Goal: Task Accomplishment & Management: Use online tool/utility

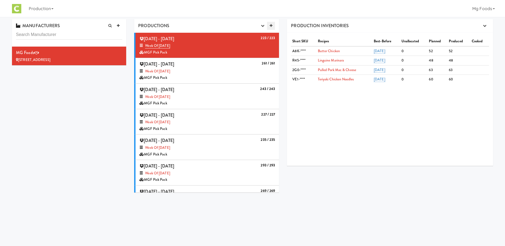
click at [271, 26] on icon at bounding box center [271, 25] width 3 height 3
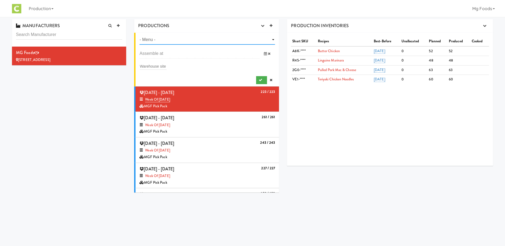
click at [173, 37] on select "- Menu - Week of [DATE] Week of [DATE] Week of [DATE] Week of [DATE] Week of [D…" at bounding box center [206, 40] width 135 height 10
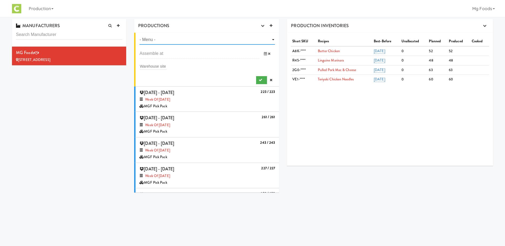
select select "number:1464"
click at [139, 35] on select "- Menu - Week of [DATE] Week of [DATE] Week of [DATE] Week of [DATE] Week of [D…" at bounding box center [206, 40] width 135 height 10
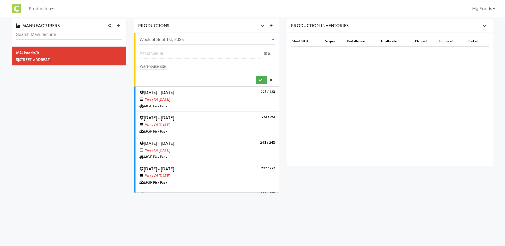
click at [157, 53] on input "text" at bounding box center [199, 54] width 120 height 10
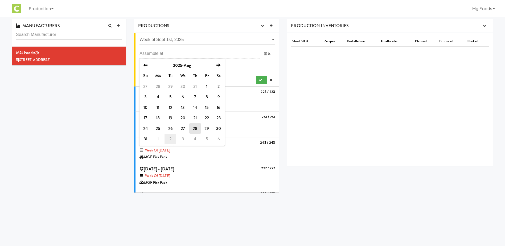
click at [170, 137] on td "2" at bounding box center [170, 139] width 12 height 11
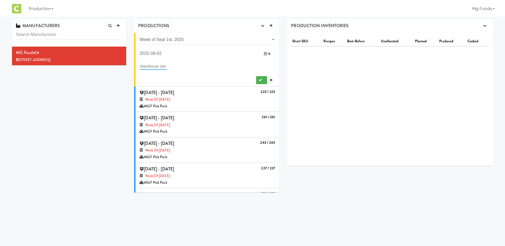
click at [154, 66] on input "text" at bounding box center [153, 66] width 27 height 7
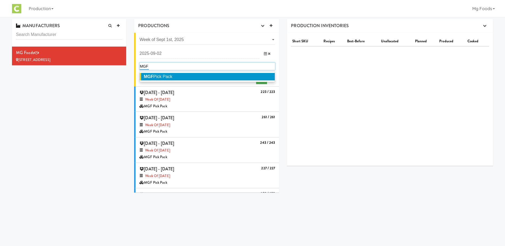
type input "MGF"
click at [161, 77] on span "MGF Pick Pack" at bounding box center [158, 76] width 28 height 5
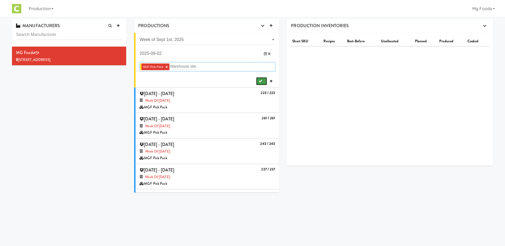
click at [259, 80] on icon "submit" at bounding box center [260, 80] width 3 height 3
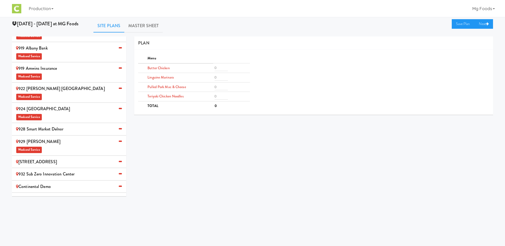
scroll to position [300, 0]
click at [57, 202] on span "Weekend Service" at bounding box center [69, 206] width 106 height 8
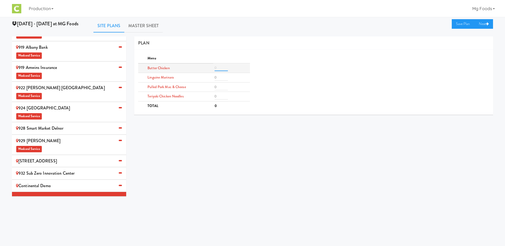
click at [217, 68] on input "number" at bounding box center [221, 68] width 13 height 6
type input "2"
click at [218, 77] on input "number" at bounding box center [221, 77] width 13 height 6
type input "2"
click at [217, 85] on input "number" at bounding box center [221, 87] width 13 height 6
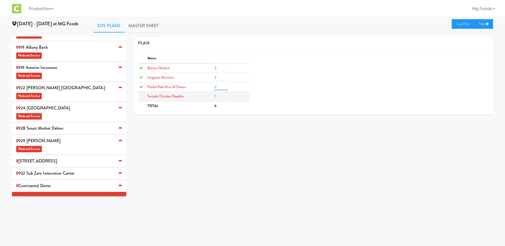
type input "2"
click at [217, 96] on input "number" at bounding box center [221, 96] width 13 height 6
type input "2"
click at [457, 24] on link "Save Plan" at bounding box center [463, 24] width 23 height 10
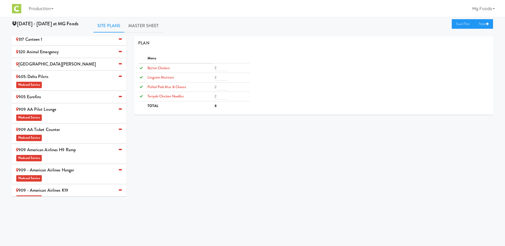
scroll to position [87, 0]
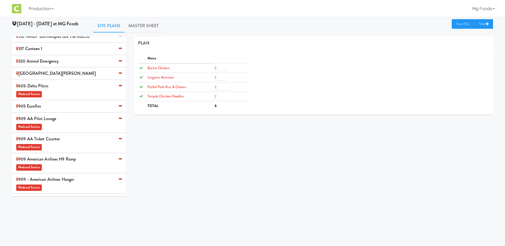
click at [43, 102] on div "905 Eurofins" at bounding box center [69, 106] width 106 height 8
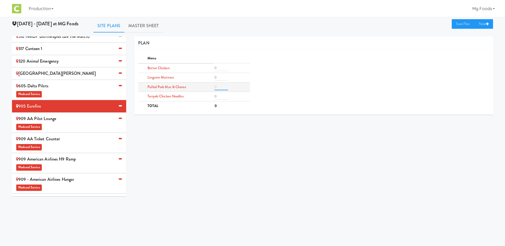
click at [219, 85] on input "number" at bounding box center [221, 87] width 13 height 6
type input "5"
click at [269, 126] on div "0 301-Canteen Rochester (Mayo Clinic) Weekend Service 301 [PERSON_NAME] ZRC 304…" at bounding box center [252, 118] width 489 height 164
click at [216, 69] on input "number" at bounding box center [221, 68] width 13 height 6
type input "4"
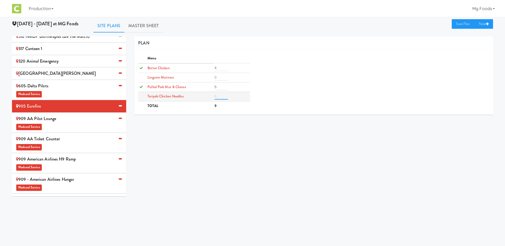
click at [221, 96] on input "number" at bounding box center [221, 96] width 13 height 6
type input "4"
click at [222, 76] on input "number" at bounding box center [221, 77] width 13 height 6
type input "2"
type input "1"
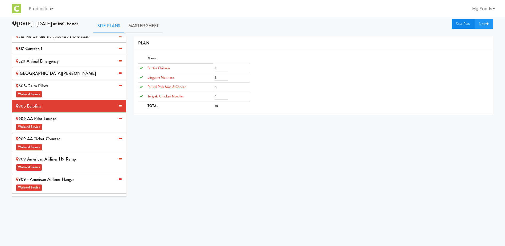
click at [461, 25] on link "Save Plan" at bounding box center [463, 24] width 23 height 10
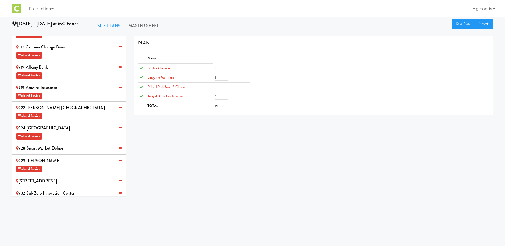
scroll to position [300, 0]
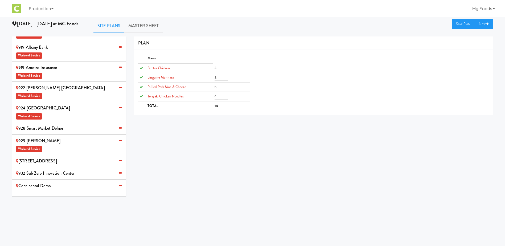
click at [40, 157] on div "[STREET_ADDRESS]" at bounding box center [69, 161] width 106 height 8
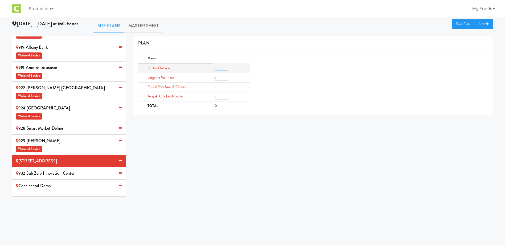
click at [219, 68] on input "number" at bounding box center [221, 68] width 13 height 6
type input "5"
click at [217, 96] on input "number" at bounding box center [221, 96] width 13 height 6
type input "5"
click at [218, 86] on input "number" at bounding box center [221, 87] width 13 height 6
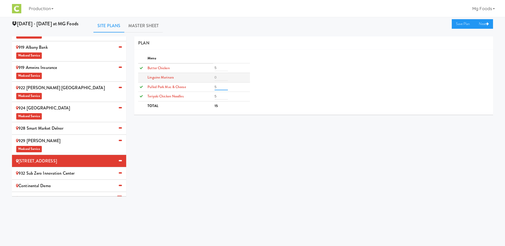
type input "5"
click at [220, 76] on input "number" at bounding box center [221, 77] width 13 height 6
type input "2"
type input "1"
click at [460, 22] on link "Save Plan" at bounding box center [463, 24] width 23 height 10
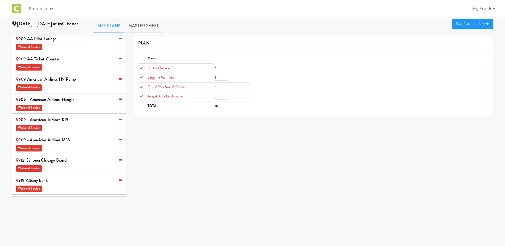
scroll to position [0, 0]
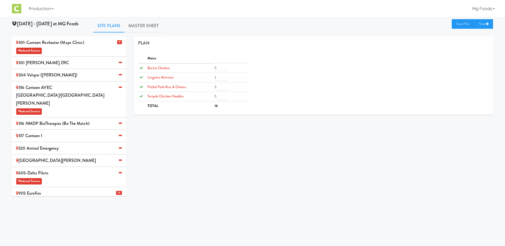
click at [44, 76] on div "304 Valspar ([PERSON_NAME])" at bounding box center [69, 75] width 106 height 8
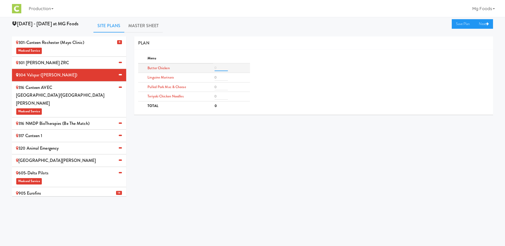
click at [221, 68] on input "number" at bounding box center [221, 68] width 13 height 6
type input "3"
click at [219, 97] on input "number" at bounding box center [221, 96] width 13 height 6
type input "2"
click at [217, 88] on input "number" at bounding box center [221, 87] width 13 height 6
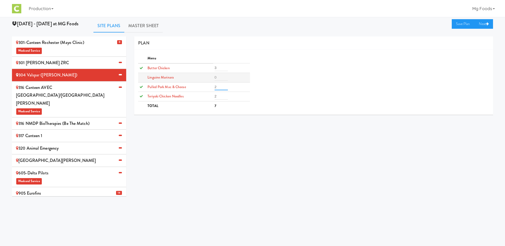
type input "2"
click at [218, 79] on input "number" at bounding box center [221, 77] width 13 height 6
type input "1"
click at [463, 23] on link "Save Plan" at bounding box center [463, 24] width 23 height 10
click at [59, 90] on div "316 Canteen AVEC Minneapolis/St [PERSON_NAME] Weekend Service" at bounding box center [69, 99] width 106 height 31
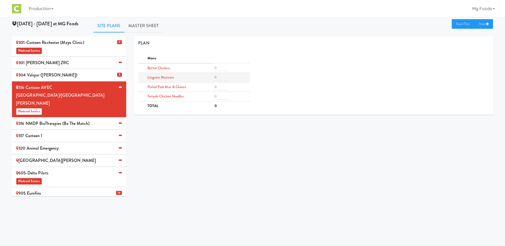
click at [220, 74] on td at bounding box center [231, 78] width 37 height 10
click at [221, 77] on input "number" at bounding box center [221, 77] width 13 height 6
type input "3"
click at [219, 96] on input "number" at bounding box center [221, 96] width 13 height 6
type input "3"
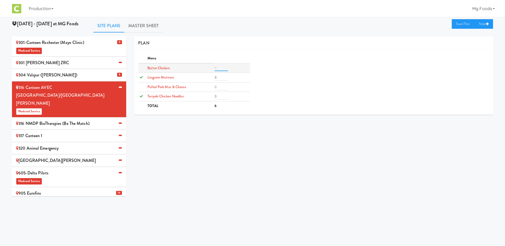
click at [215, 65] on input "number" at bounding box center [221, 68] width 13 height 6
type input "2"
click at [222, 87] on input "number" at bounding box center [221, 87] width 13 height 6
type input "2"
click at [459, 24] on link "Save Plan" at bounding box center [463, 24] width 23 height 10
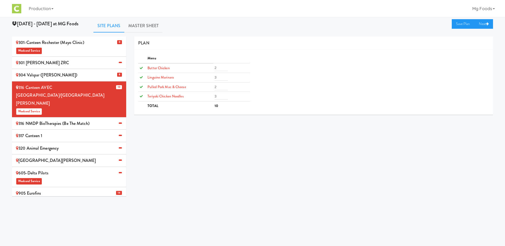
click at [51, 119] on div "316 NMDP BioTherapies (Be the match)" at bounding box center [69, 123] width 106 height 8
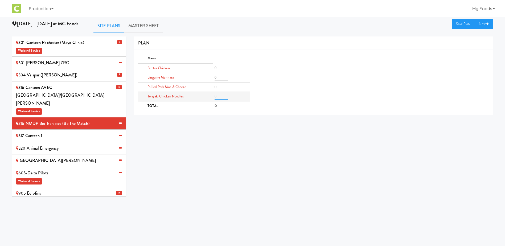
click at [220, 97] on input "number" at bounding box center [221, 96] width 13 height 6
type input "3"
click at [221, 68] on input "number" at bounding box center [221, 68] width 13 height 6
type input "2"
click at [219, 86] on input "number" at bounding box center [221, 87] width 13 height 6
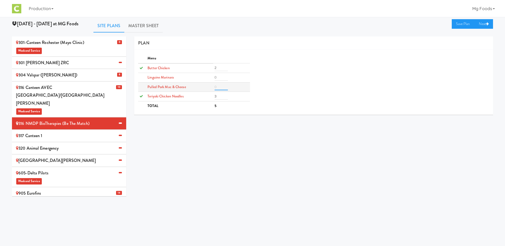
type input "3"
type input "2"
click at [217, 77] on input "number" at bounding box center [221, 77] width 13 height 6
type input "1"
click at [464, 23] on link "Save Plan" at bounding box center [463, 24] width 23 height 10
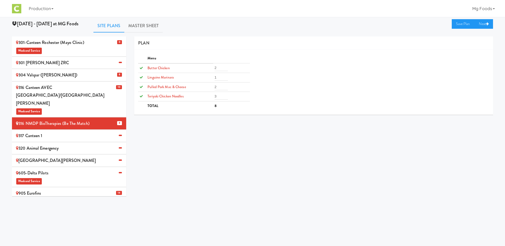
click at [40, 132] on div "317 Canteen 1" at bounding box center [69, 136] width 106 height 8
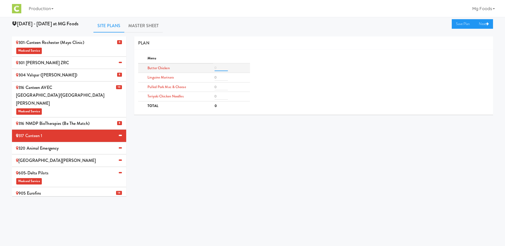
click at [221, 66] on input "number" at bounding box center [221, 68] width 13 height 6
type input "8"
click at [222, 99] on input "number" at bounding box center [221, 96] width 13 height 6
type input "8"
click at [221, 90] on input "number" at bounding box center [221, 87] width 13 height 6
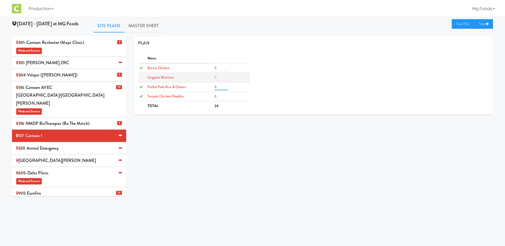
type input "8"
click at [218, 73] on td at bounding box center [231, 78] width 37 height 10
click at [218, 78] on input "number" at bounding box center [221, 77] width 13 height 6
type input "4"
click at [463, 24] on link "Save Plan" at bounding box center [463, 24] width 23 height 10
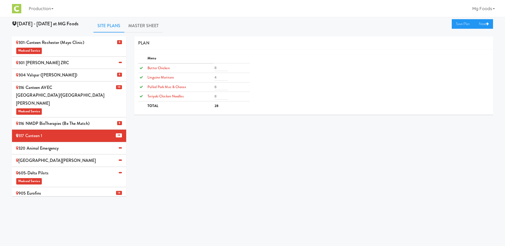
click at [52, 144] on div "320 Animal Emergency" at bounding box center [69, 148] width 106 height 8
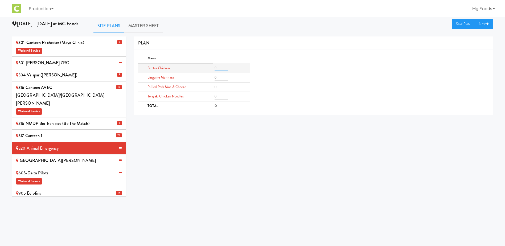
click at [216, 68] on input "number" at bounding box center [221, 68] width 13 height 6
type input "3"
click at [222, 94] on input "number" at bounding box center [221, 96] width 13 height 6
type input "3"
click at [218, 76] on input "number" at bounding box center [221, 77] width 13 height 6
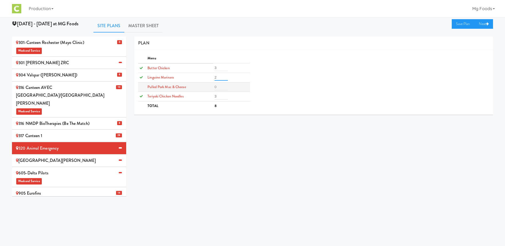
type input "2"
click at [219, 87] on input "number" at bounding box center [221, 87] width 13 height 6
type input "2"
click at [453, 25] on link "Save Plan" at bounding box center [463, 24] width 23 height 10
click at [30, 156] on div "[GEOGRAPHIC_DATA][PERSON_NAME]" at bounding box center [69, 160] width 106 height 8
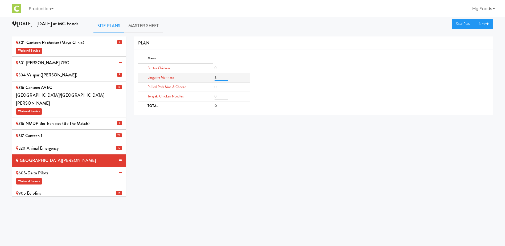
click at [224, 77] on input "1" at bounding box center [221, 77] width 13 height 6
type input "2"
click at [226, 75] on input "2" at bounding box center [221, 77] width 13 height 6
click at [217, 69] on input "number" at bounding box center [221, 68] width 13 height 6
type input "2"
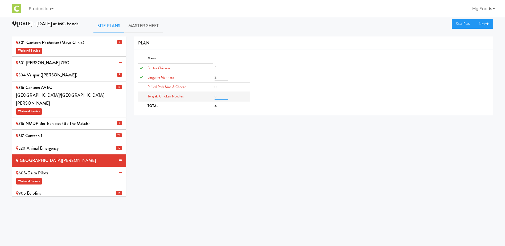
click at [217, 96] on input "number" at bounding box center [221, 96] width 13 height 6
type input "2"
click at [219, 87] on input "number" at bounding box center [221, 87] width 13 height 6
type input "2"
click at [464, 25] on link "Save Plan" at bounding box center [463, 24] width 23 height 10
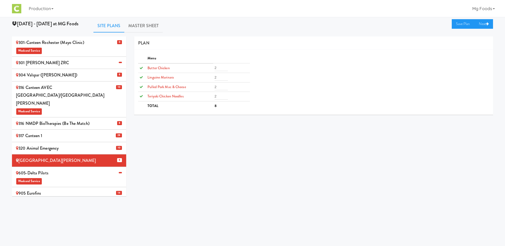
click at [60, 177] on span "Weekend Service" at bounding box center [69, 181] width 106 height 8
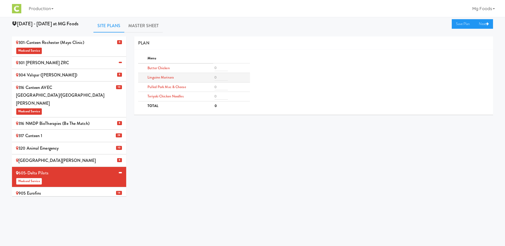
click at [228, 74] on div at bounding box center [232, 77] width 34 height 6
click at [221, 76] on input "number" at bounding box center [221, 77] width 13 height 6
type input "2"
click at [219, 68] on input "number" at bounding box center [221, 68] width 13 height 6
type input "2"
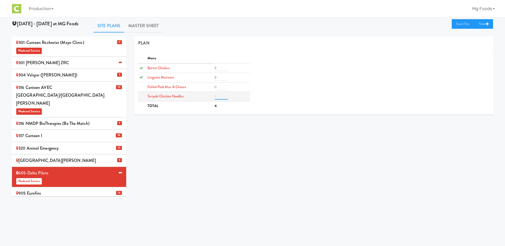
click at [219, 96] on input "number" at bounding box center [221, 96] width 13 height 6
type input "2"
click at [219, 87] on input "number" at bounding box center [221, 87] width 13 height 6
type input "2"
click at [459, 23] on link "Save Plan" at bounding box center [463, 24] width 23 height 10
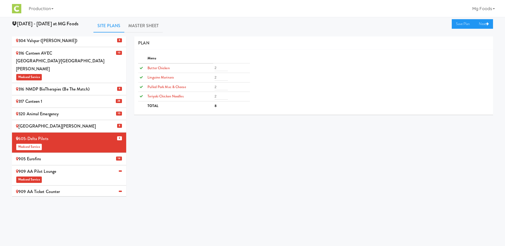
scroll to position [133, 0]
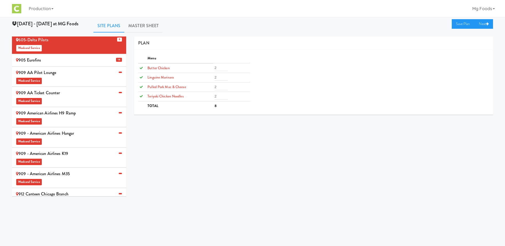
click at [62, 89] on div "909 AA Ticket Counter Weekend Service" at bounding box center [69, 97] width 106 height 16
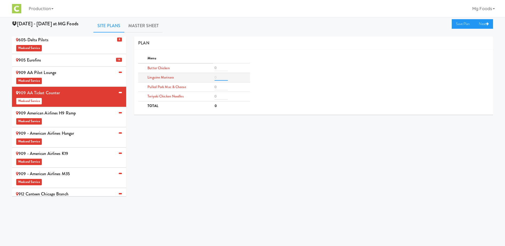
click at [220, 77] on input "number" at bounding box center [221, 77] width 13 height 6
type input "1"
click at [219, 96] on input "number" at bounding box center [221, 96] width 13 height 6
type input "1"
click at [218, 86] on input "number" at bounding box center [221, 87] width 13 height 6
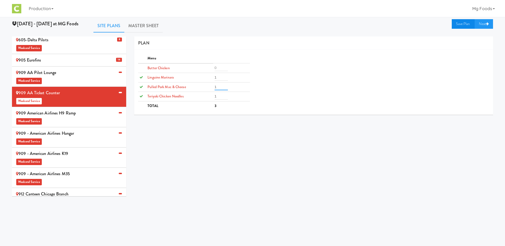
type input "1"
click at [456, 23] on link "Save Plan" at bounding box center [463, 24] width 23 height 10
click at [80, 109] on div "909 American Airlines H9 Ramp Weekend Service" at bounding box center [69, 117] width 106 height 16
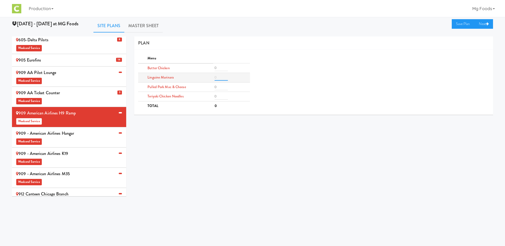
click at [216, 77] on input "number" at bounding box center [221, 77] width 13 height 6
type input "3"
click at [219, 88] on input "number" at bounding box center [221, 87] width 13 height 6
type input "3"
click at [221, 66] on input "number" at bounding box center [221, 68] width 13 height 6
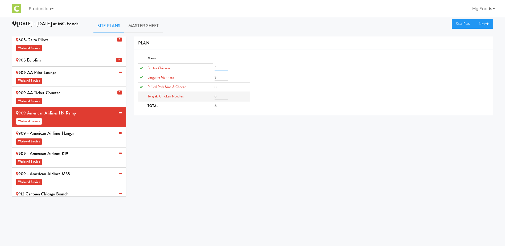
type input "2"
click at [219, 96] on input "number" at bounding box center [221, 96] width 13 height 6
type input "2"
click at [460, 25] on link "Save Plan" at bounding box center [463, 24] width 23 height 10
click at [75, 137] on span "Weekend Service" at bounding box center [69, 141] width 106 height 8
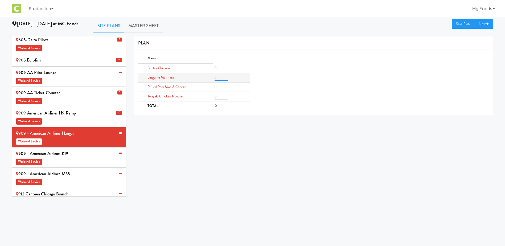
click at [221, 76] on input "number" at bounding box center [221, 77] width 13 height 6
type input "3"
click at [219, 67] on input "number" at bounding box center [221, 68] width 13 height 6
type input "3"
click at [220, 97] on input "number" at bounding box center [221, 96] width 13 height 6
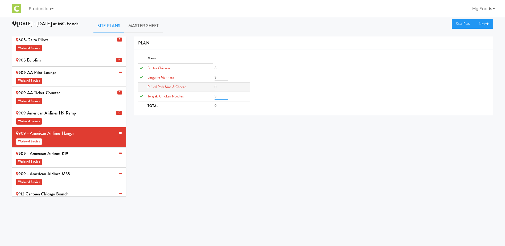
type input "3"
click at [221, 86] on input "number" at bounding box center [221, 87] width 13 height 6
type input "3"
click at [462, 23] on link "Save Plan" at bounding box center [463, 24] width 23 height 10
click at [75, 157] on span "Weekend Service" at bounding box center [69, 161] width 106 height 8
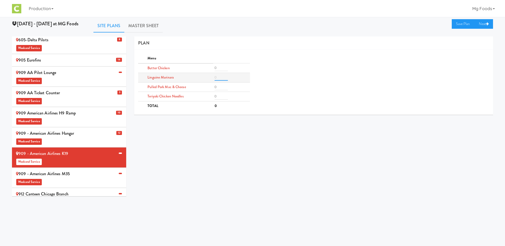
click at [218, 78] on input "number" at bounding box center [221, 77] width 13 height 6
type input "2"
click at [219, 69] on input "number" at bounding box center [221, 68] width 13 height 6
type input "2"
click at [217, 97] on input "number" at bounding box center [221, 96] width 13 height 6
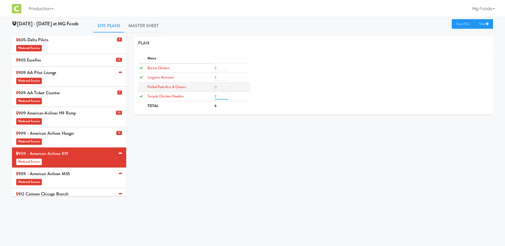
type input "2"
click at [220, 87] on input "number" at bounding box center [221, 87] width 13 height 6
type input "2"
click at [452, 24] on link "Save Plan" at bounding box center [463, 24] width 23 height 10
click at [66, 76] on span "Weekend Service" at bounding box center [69, 80] width 106 height 8
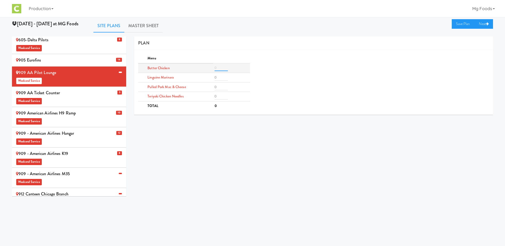
click at [217, 66] on input "number" at bounding box center [221, 68] width 13 height 6
type input "1"
click at [217, 77] on input "number" at bounding box center [221, 77] width 13 height 6
type input "1"
click at [217, 86] on input "number" at bounding box center [221, 87] width 13 height 6
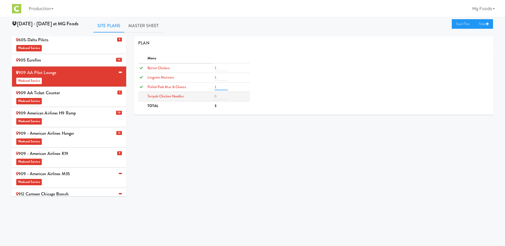
type input "1"
click at [217, 96] on input "number" at bounding box center [221, 96] width 13 height 6
type input "1"
click at [455, 22] on link "Save Plan" at bounding box center [463, 24] width 23 height 10
click at [69, 178] on span "Weekend Service" at bounding box center [69, 182] width 106 height 8
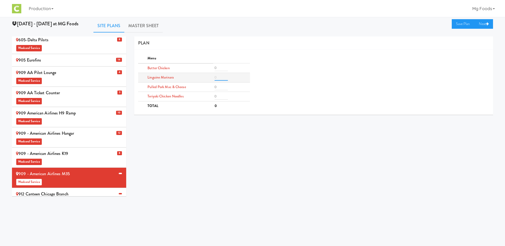
click at [216, 78] on input "number" at bounding box center [221, 77] width 13 height 6
type input "2"
click at [221, 97] on input "number" at bounding box center [221, 96] width 13 height 6
type input "2"
click at [220, 86] on input "number" at bounding box center [221, 87] width 13 height 6
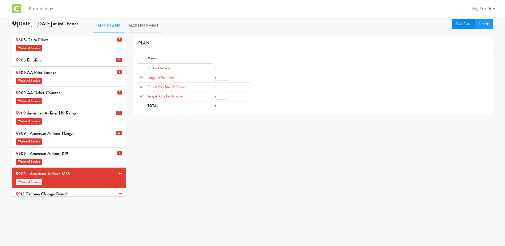
type input "2"
click at [460, 22] on link "Save Plan" at bounding box center [463, 24] width 23 height 10
click at [74, 198] on span "Weekend Service" at bounding box center [69, 202] width 106 height 8
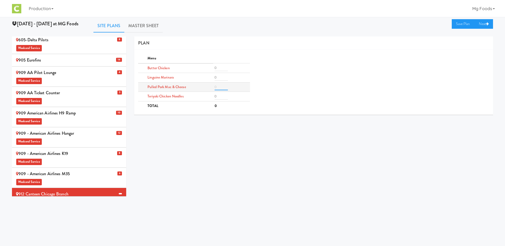
click at [218, 88] on input "number" at bounding box center [221, 87] width 13 height 6
type input "2"
click at [219, 76] on input "number" at bounding box center [221, 77] width 13 height 6
type input "1"
click at [218, 95] on input "number" at bounding box center [221, 96] width 13 height 6
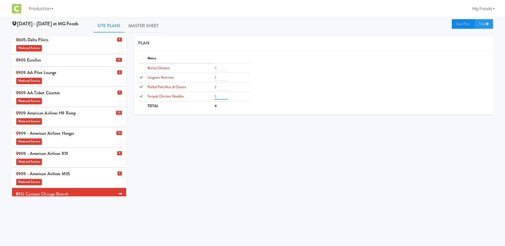
type input "1"
click at [459, 24] on link "Save Plan" at bounding box center [463, 24] width 23 height 10
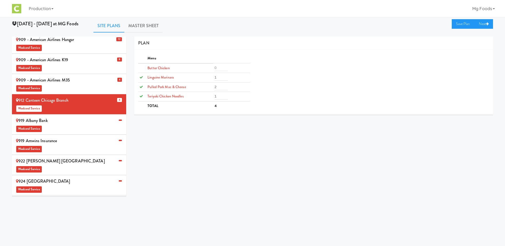
scroll to position [266, 0]
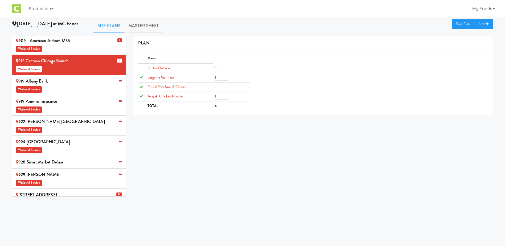
click at [56, 118] on div "922 [PERSON_NAME] USA Weekend Service" at bounding box center [69, 126] width 106 height 16
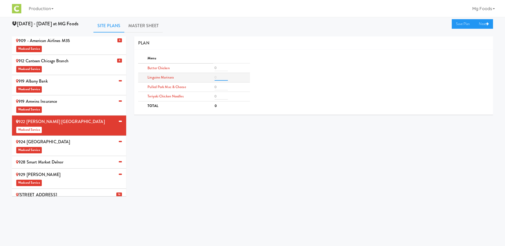
click at [219, 79] on input "number" at bounding box center [221, 77] width 13 height 6
type input "2"
click at [220, 67] on input "number" at bounding box center [221, 68] width 13 height 6
type input "2"
click at [219, 97] on input "number" at bounding box center [221, 96] width 13 height 6
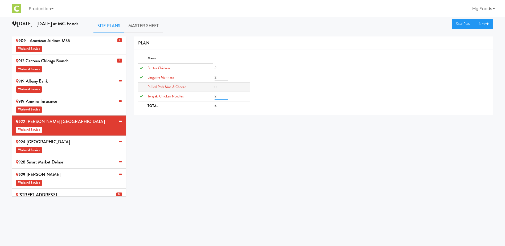
type input "2"
click at [220, 87] on input "number" at bounding box center [221, 87] width 13 height 6
type input "2"
click at [460, 25] on link "Save Plan" at bounding box center [463, 24] width 23 height 10
click at [70, 158] on div "928 Smart Market Delnor" at bounding box center [69, 162] width 106 height 8
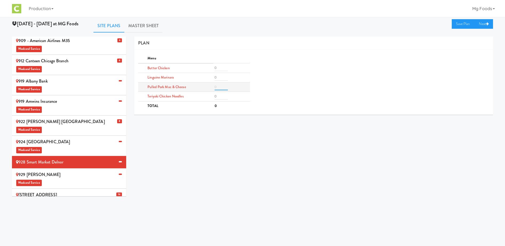
click at [220, 88] on input "number" at bounding box center [221, 87] width 13 height 6
type input "6"
click at [217, 78] on input "number" at bounding box center [221, 77] width 13 height 6
type input "4"
click at [220, 65] on input "number" at bounding box center [221, 68] width 13 height 6
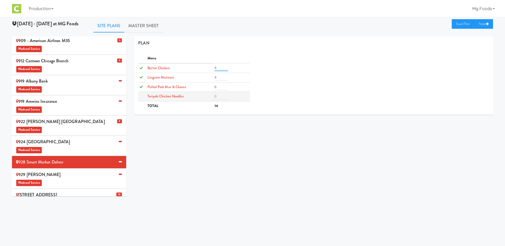
type input "4"
click at [220, 94] on input "number" at bounding box center [221, 96] width 13 height 6
type input "4"
click at [456, 24] on link "Save Plan" at bounding box center [463, 24] width 23 height 10
click at [65, 138] on div "924 Midwestern University Weekend Service" at bounding box center [69, 146] width 106 height 16
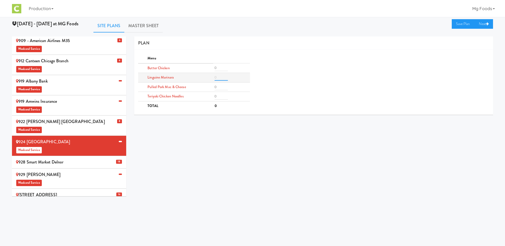
click at [218, 78] on input "number" at bounding box center [221, 77] width 13 height 6
type input "2"
click at [220, 68] on input "number" at bounding box center [221, 68] width 13 height 6
type input "2"
click at [220, 97] on input "number" at bounding box center [221, 96] width 13 height 6
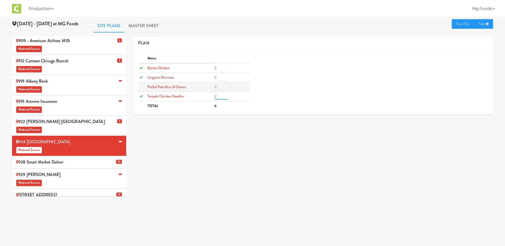
type input "2"
click at [220, 86] on input "number" at bounding box center [221, 87] width 13 height 6
type input "2"
click at [458, 22] on link "Save Plan" at bounding box center [463, 24] width 23 height 10
click at [66, 171] on div "929 Ikea Joliet Weekend Service" at bounding box center [69, 179] width 106 height 16
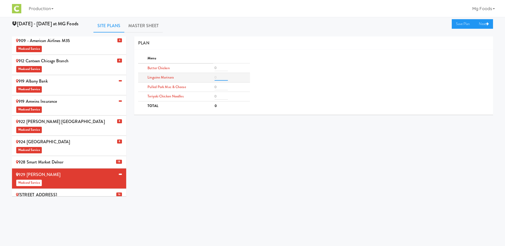
click at [222, 78] on input "number" at bounding box center [221, 77] width 13 height 6
type input "5"
click at [220, 68] on input "number" at bounding box center [221, 68] width 13 height 6
type input "5"
click at [218, 96] on input "number" at bounding box center [221, 96] width 13 height 6
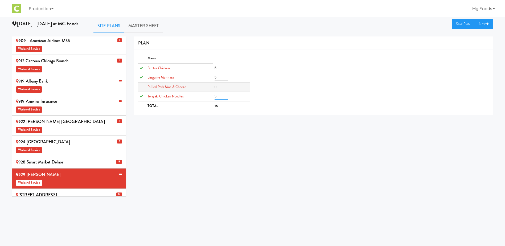
type input "5"
click at [220, 86] on input "number" at bounding box center [221, 87] width 13 height 6
type input "5"
click at [459, 24] on link "Save Plan" at bounding box center [463, 24] width 23 height 10
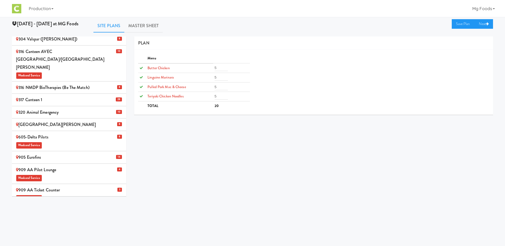
scroll to position [0, 0]
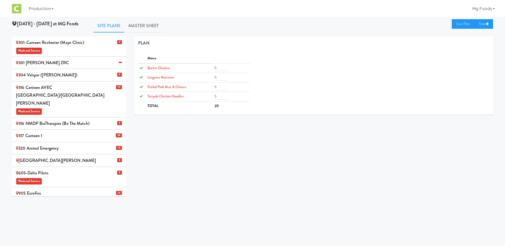
click at [65, 50] on span "Weekend Service" at bounding box center [69, 50] width 106 height 8
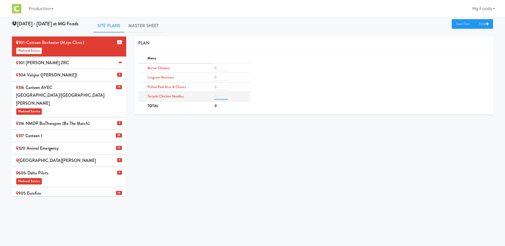
click at [218, 95] on input "number" at bounding box center [221, 96] width 13 height 6
type input "6"
click at [217, 67] on input "number" at bounding box center [221, 68] width 13 height 6
type input "5"
click at [220, 88] on input "number" at bounding box center [221, 87] width 13 height 6
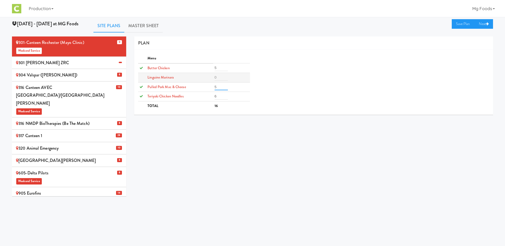
type input "5"
click at [219, 76] on input "number" at bounding box center [221, 77] width 13 height 6
type input "4"
click at [460, 23] on link "Save Plan" at bounding box center [463, 24] width 23 height 10
click at [150, 24] on link "Master Sheet" at bounding box center [143, 25] width 38 height 13
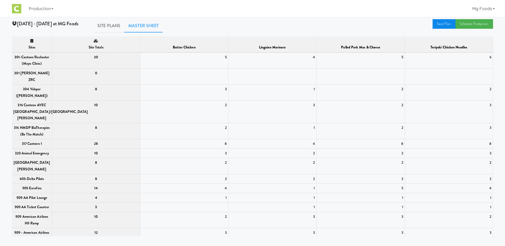
click at [441, 26] on link "Save Plan" at bounding box center [443, 24] width 23 height 10
click at [468, 24] on link "Schedule Production" at bounding box center [474, 24] width 38 height 10
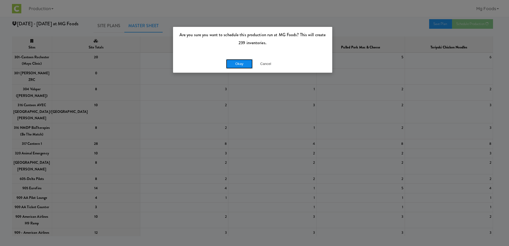
click at [235, 61] on button "Okay" at bounding box center [239, 64] width 27 height 10
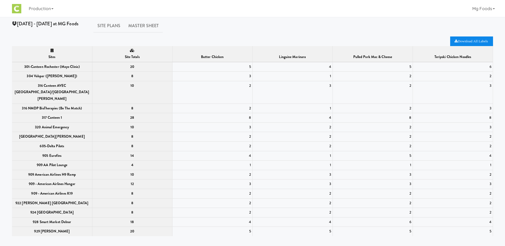
click at [472, 40] on icon "Download All Labels" at bounding box center [470, 40] width 33 height 3
